Goal: Communication & Community: Share content

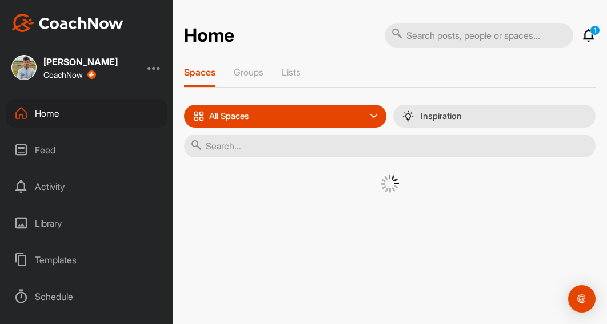
click at [65, 120] on div "Home" at bounding box center [86, 113] width 161 height 29
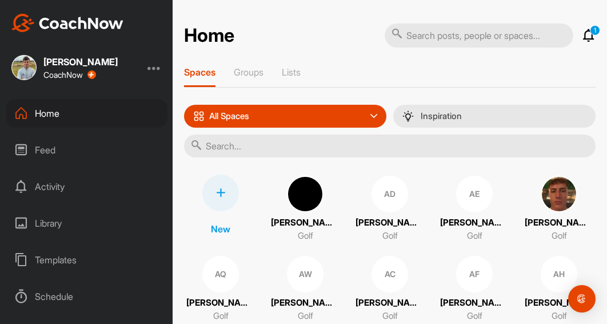
click at [244, 148] on input "text" at bounding box center [390, 145] width 412 height 23
type input "coomey"
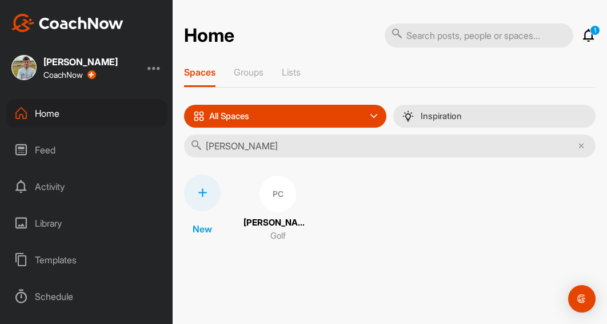
click at [278, 182] on div "PC" at bounding box center [278, 194] width 37 height 37
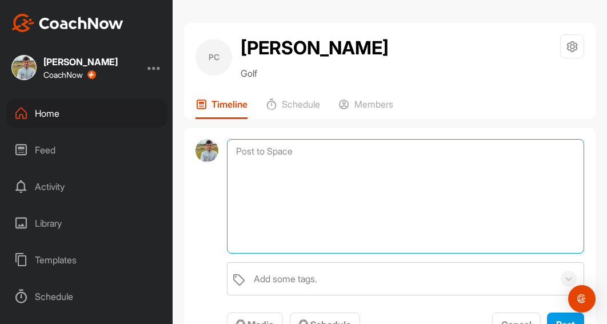
click at [287, 145] on textarea at bounding box center [405, 196] width 357 height 114
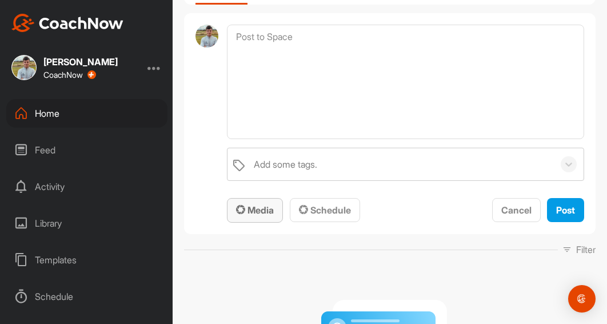
click at [274, 202] on button "Media" at bounding box center [255, 210] width 56 height 25
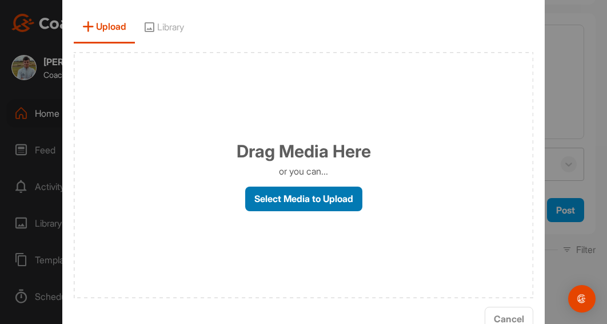
click at [319, 209] on label "Select Media to Upload" at bounding box center [303, 198] width 117 height 25
click at [0, 0] on input "Select Media to Upload" at bounding box center [0, 0] width 0 height 0
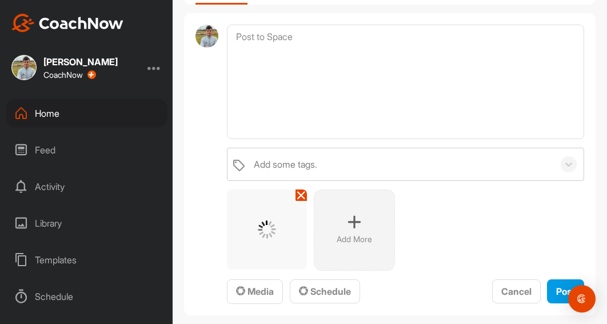
click at [364, 212] on div "Add More" at bounding box center [354, 229] width 81 height 81
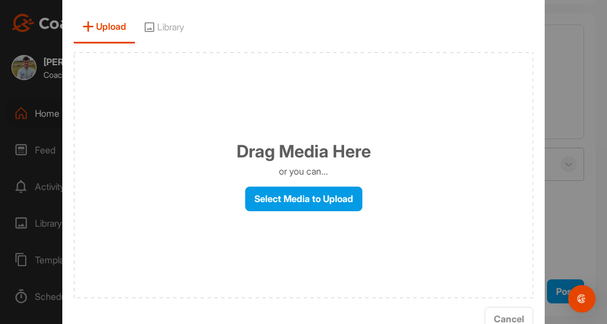
click at [332, 211] on div "Drag Media Here or you can... Select Media to Upload" at bounding box center [304, 175] width 460 height 246
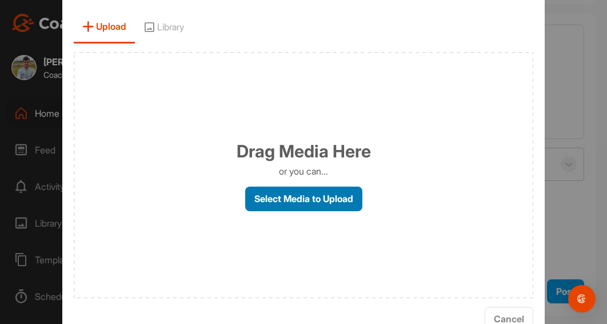
click at [328, 203] on label "Select Media to Upload" at bounding box center [303, 198] width 117 height 25
click at [0, 0] on input "Select Media to Upload" at bounding box center [0, 0] width 0 height 0
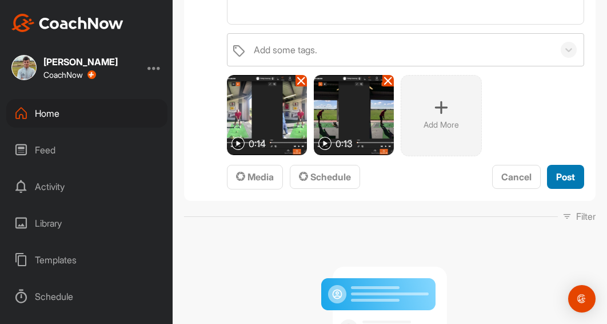
drag, startPoint x: 555, startPoint y: 177, endPoint x: 547, endPoint y: 5, distance: 172.3
click at [556, 177] on span "Post" at bounding box center [565, 176] width 19 height 11
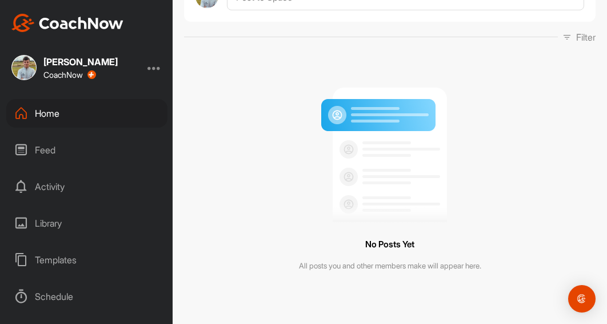
scroll to position [210, 0]
